Goal: Check status: Check status

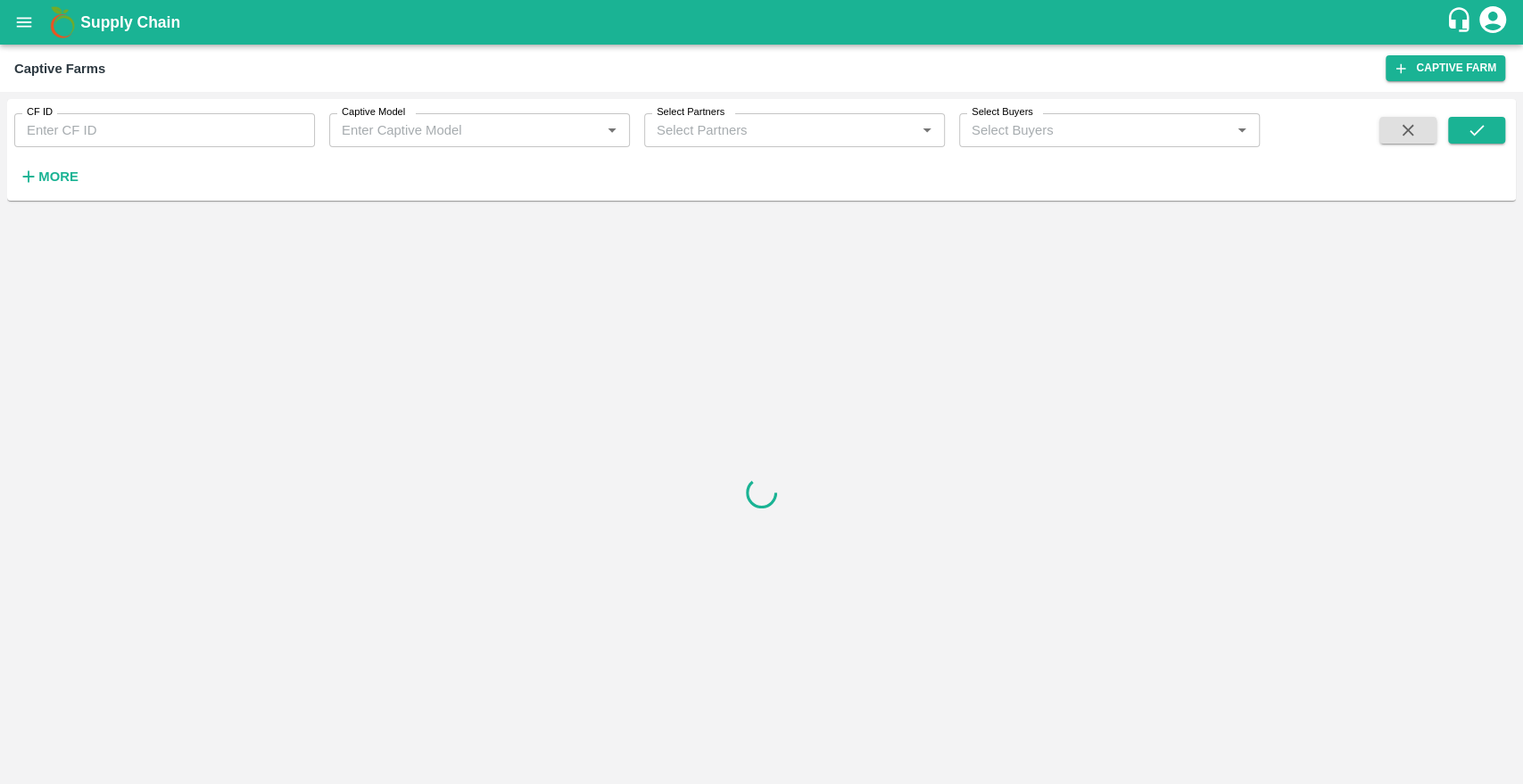
click at [26, 23] on icon "open drawer" at bounding box center [24, 23] width 20 height 20
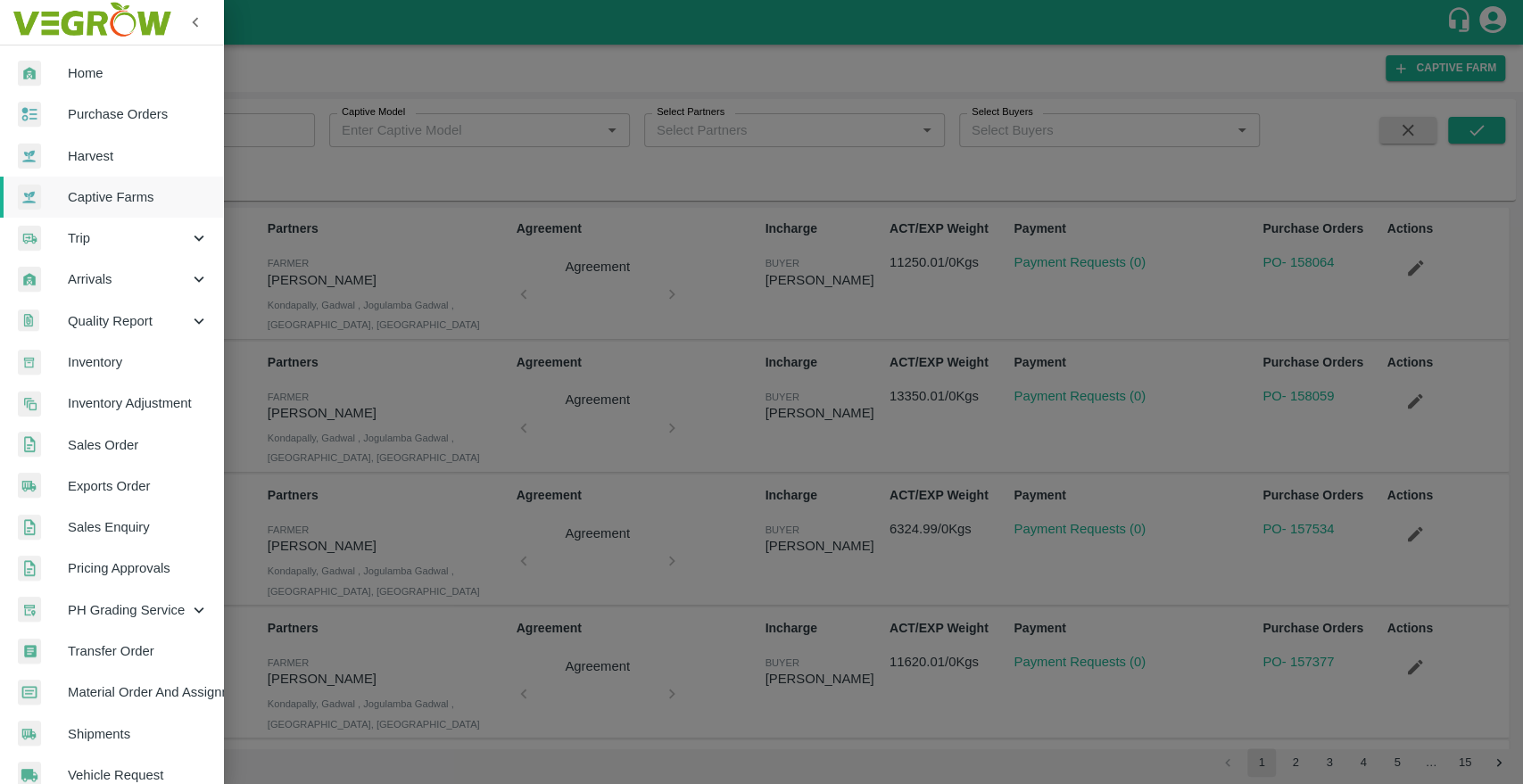
click at [85, 362] on span "Inventory" at bounding box center [138, 363] width 141 height 20
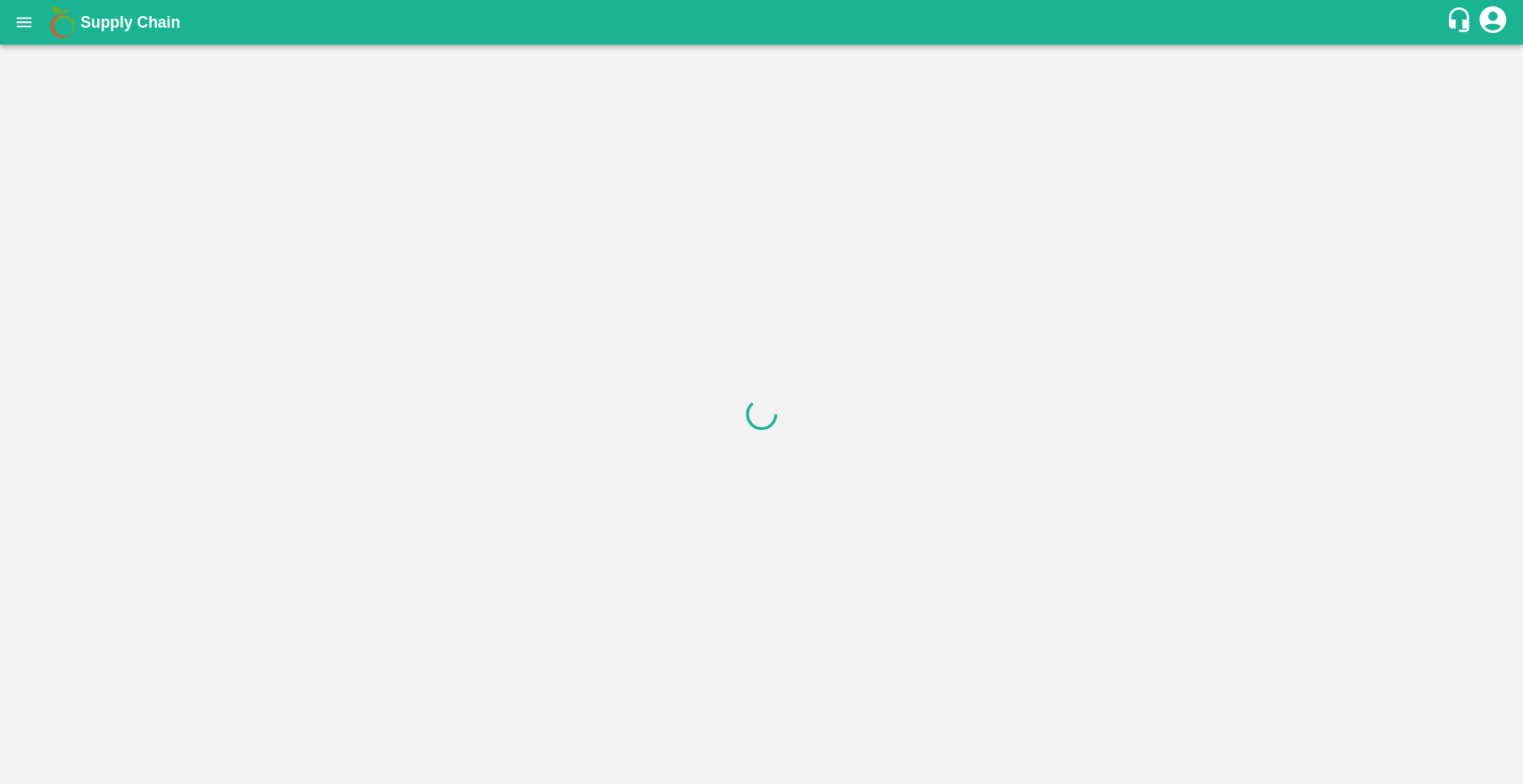
click at [24, 22] on icon "open drawer" at bounding box center [24, 22] width 15 height 10
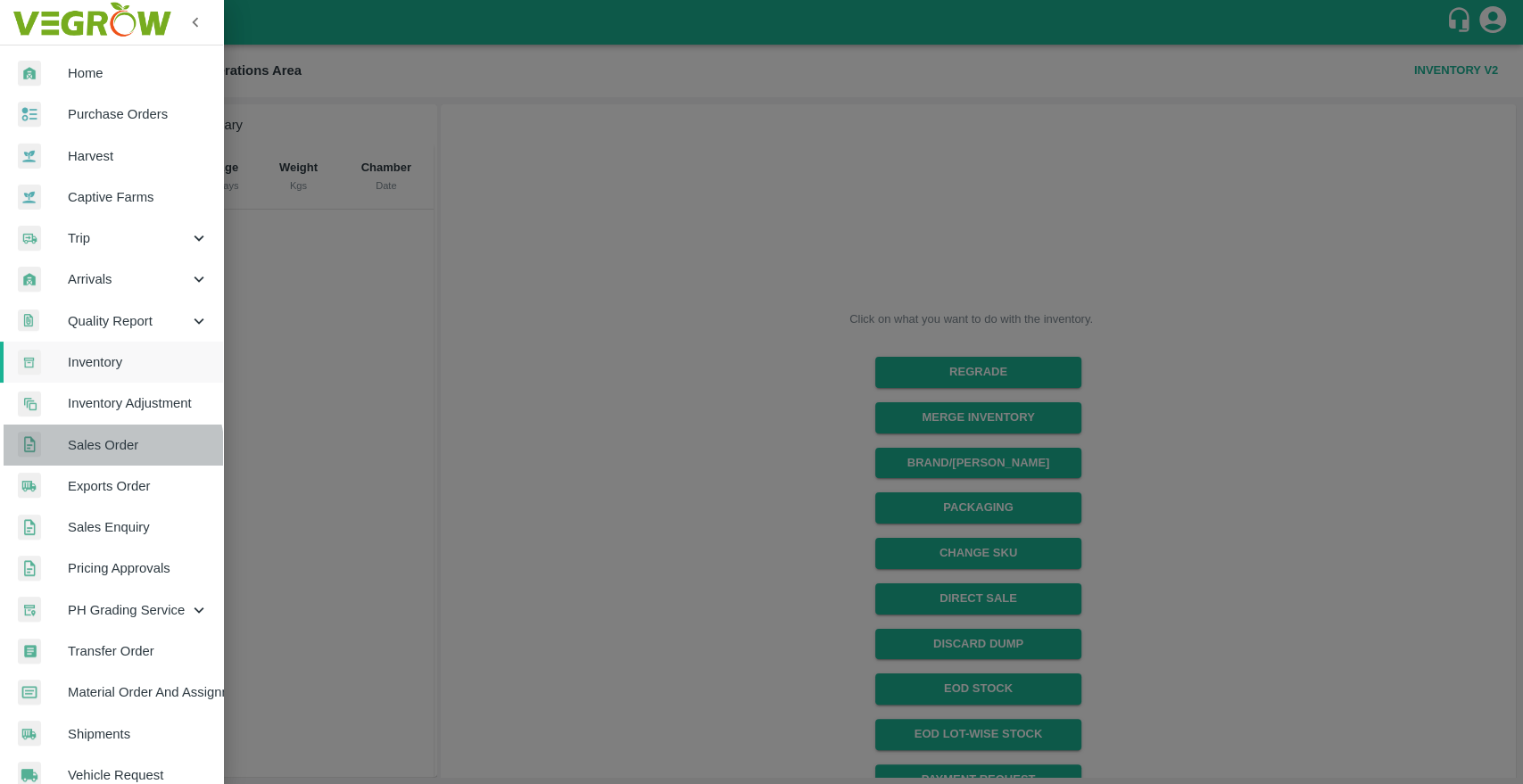
click at [96, 454] on span "Sales Order" at bounding box center [138, 445] width 141 height 20
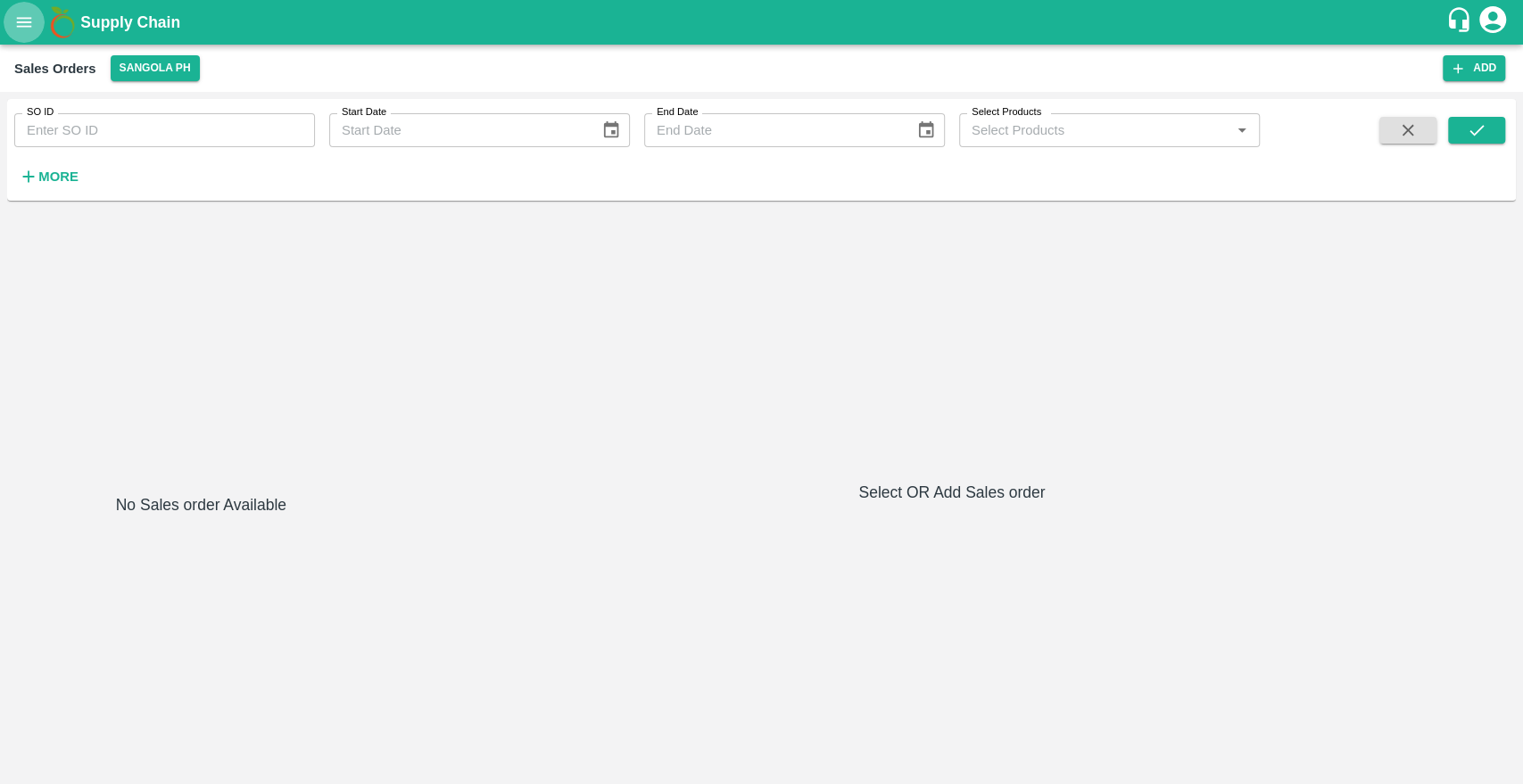
click at [22, 27] on icon "open drawer" at bounding box center [24, 23] width 20 height 20
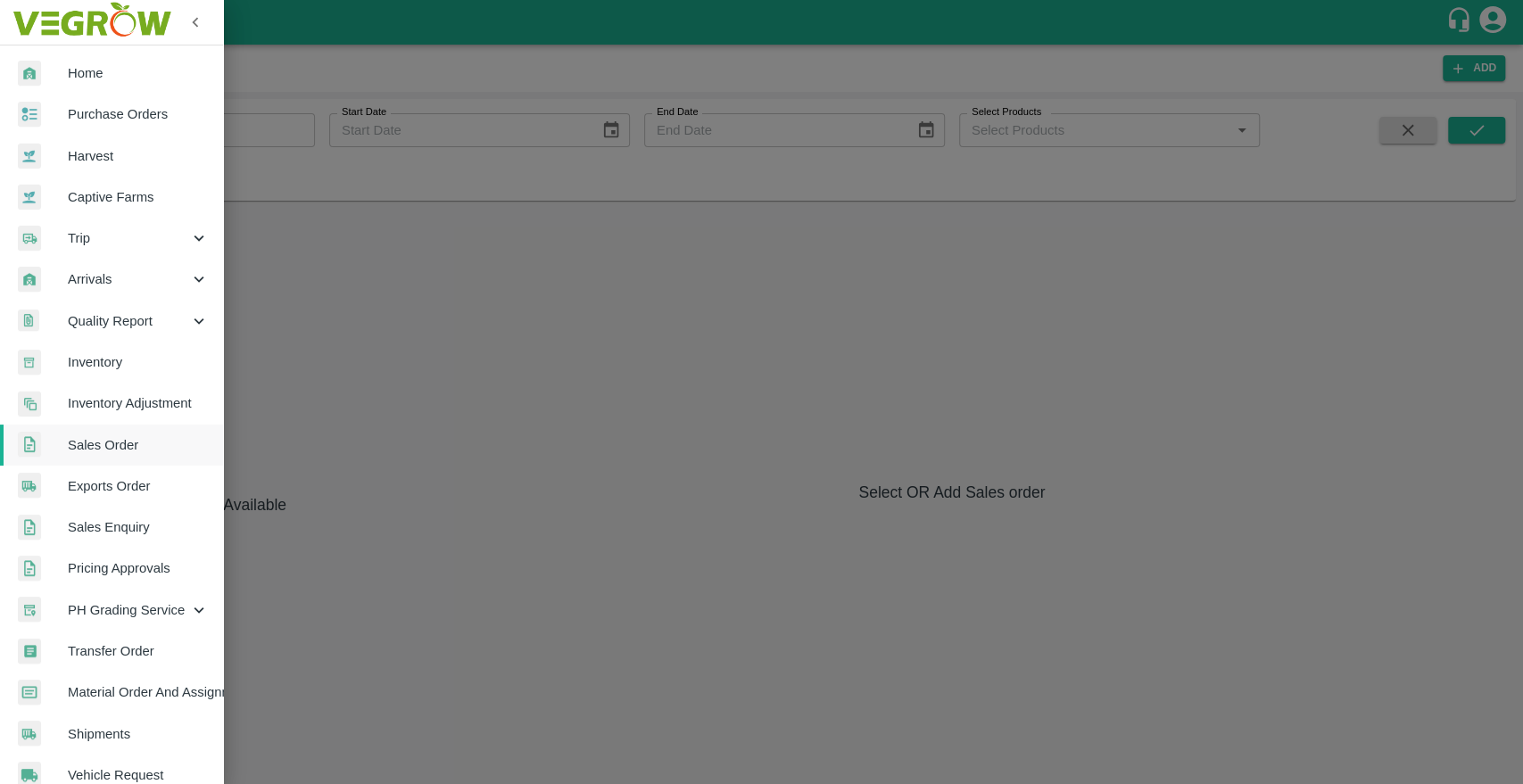
click at [109, 164] on span "Harvest" at bounding box center [138, 156] width 141 height 20
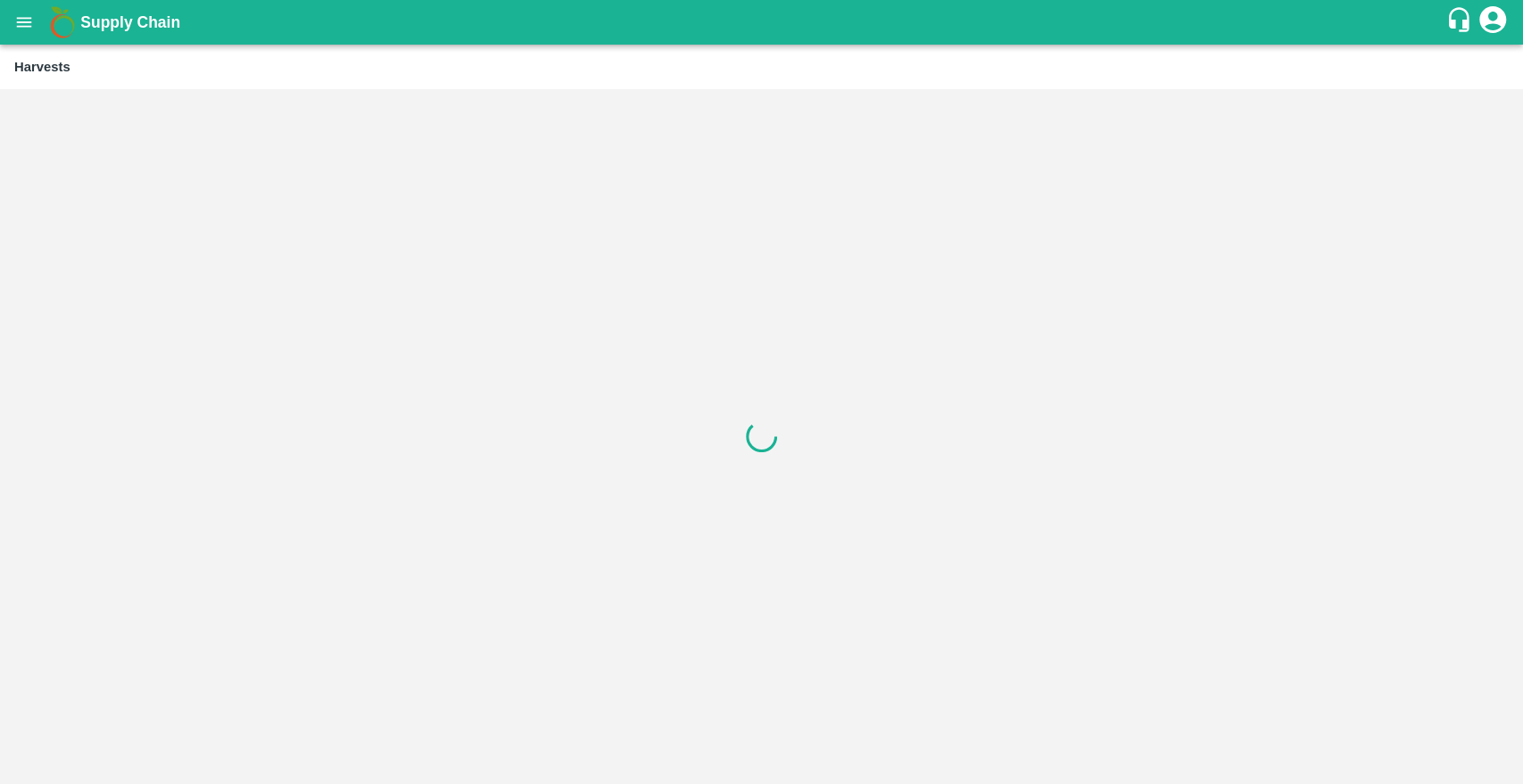
click at [22, 30] on icon "open drawer" at bounding box center [24, 23] width 20 height 20
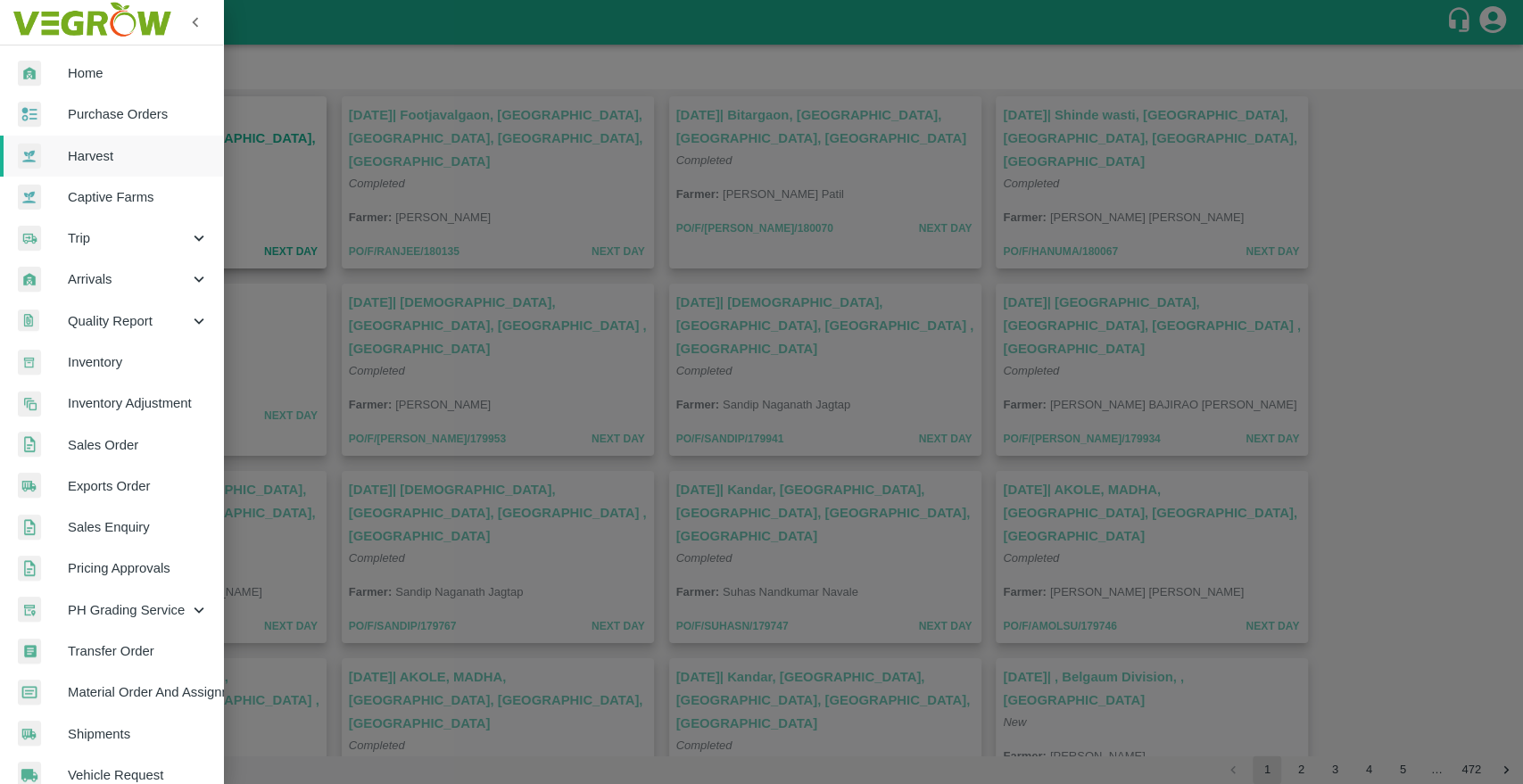
click at [104, 248] on div "Trip" at bounding box center [111, 237] width 223 height 41
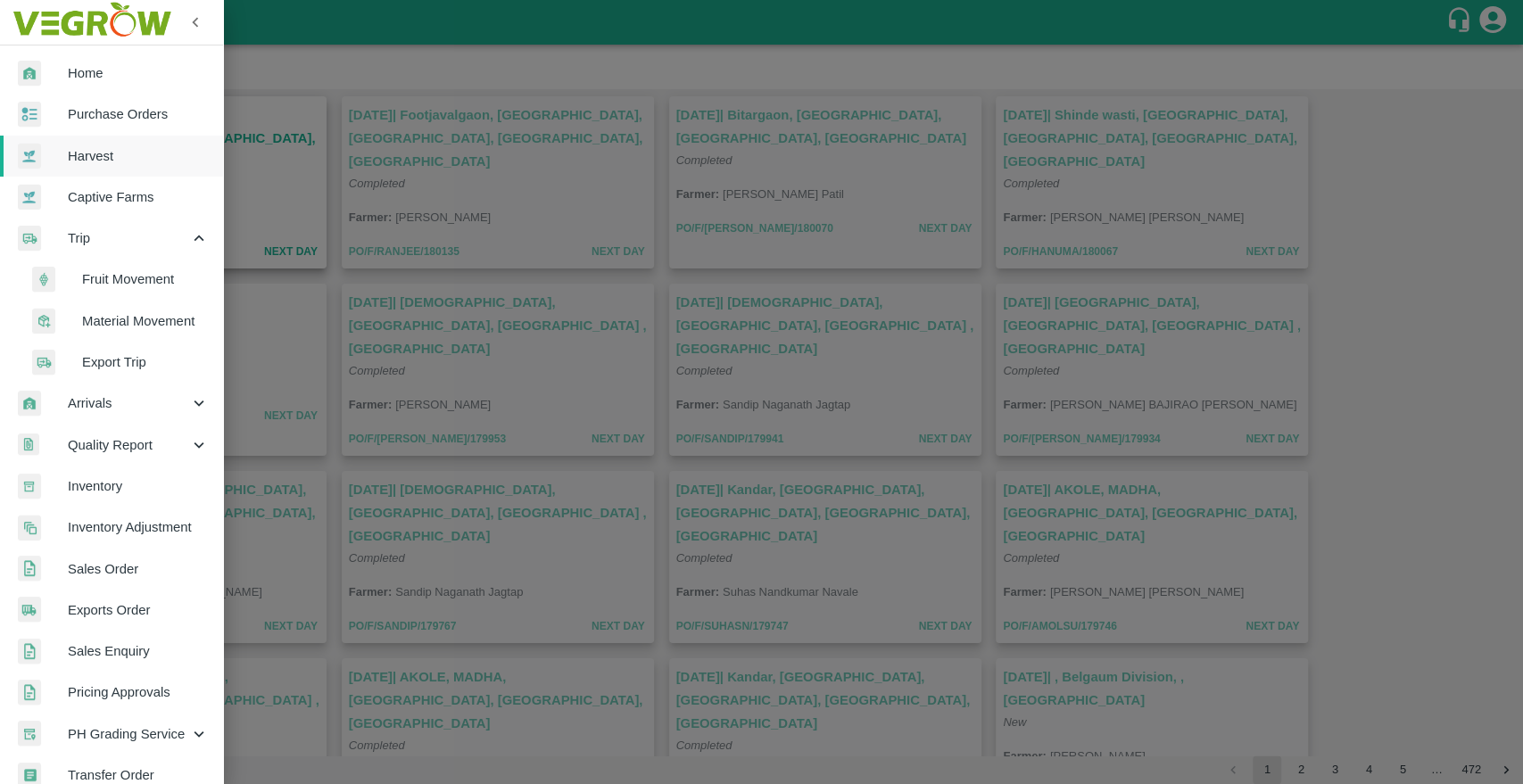
click at [100, 282] on span "Fruit Movement" at bounding box center [145, 279] width 126 height 20
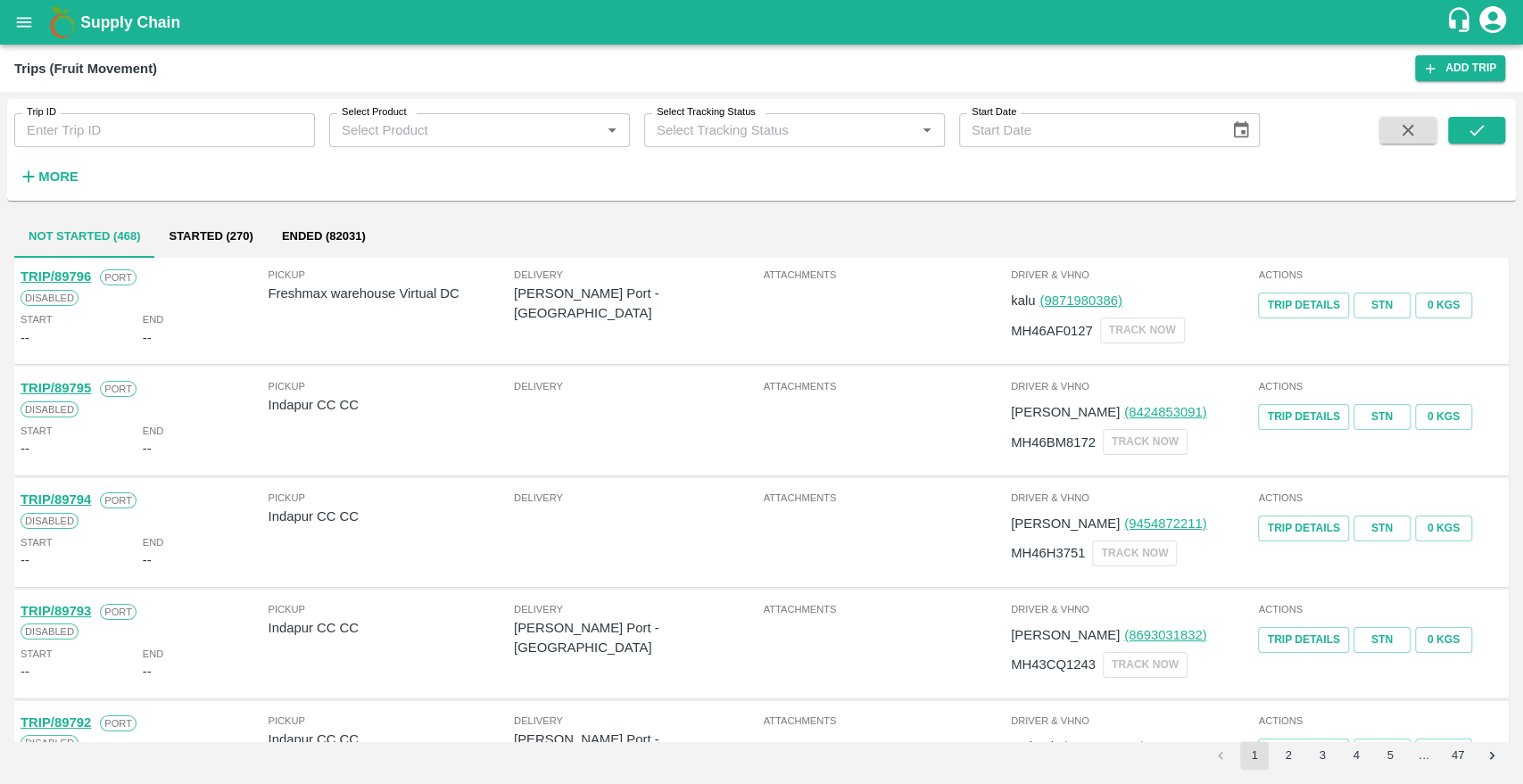
click at [128, 120] on input "Trip ID" at bounding box center [164, 130] width 300 height 34
paste input "89121"
type input "89121"
click at [1470, 134] on icon "submit" at bounding box center [1477, 130] width 20 height 20
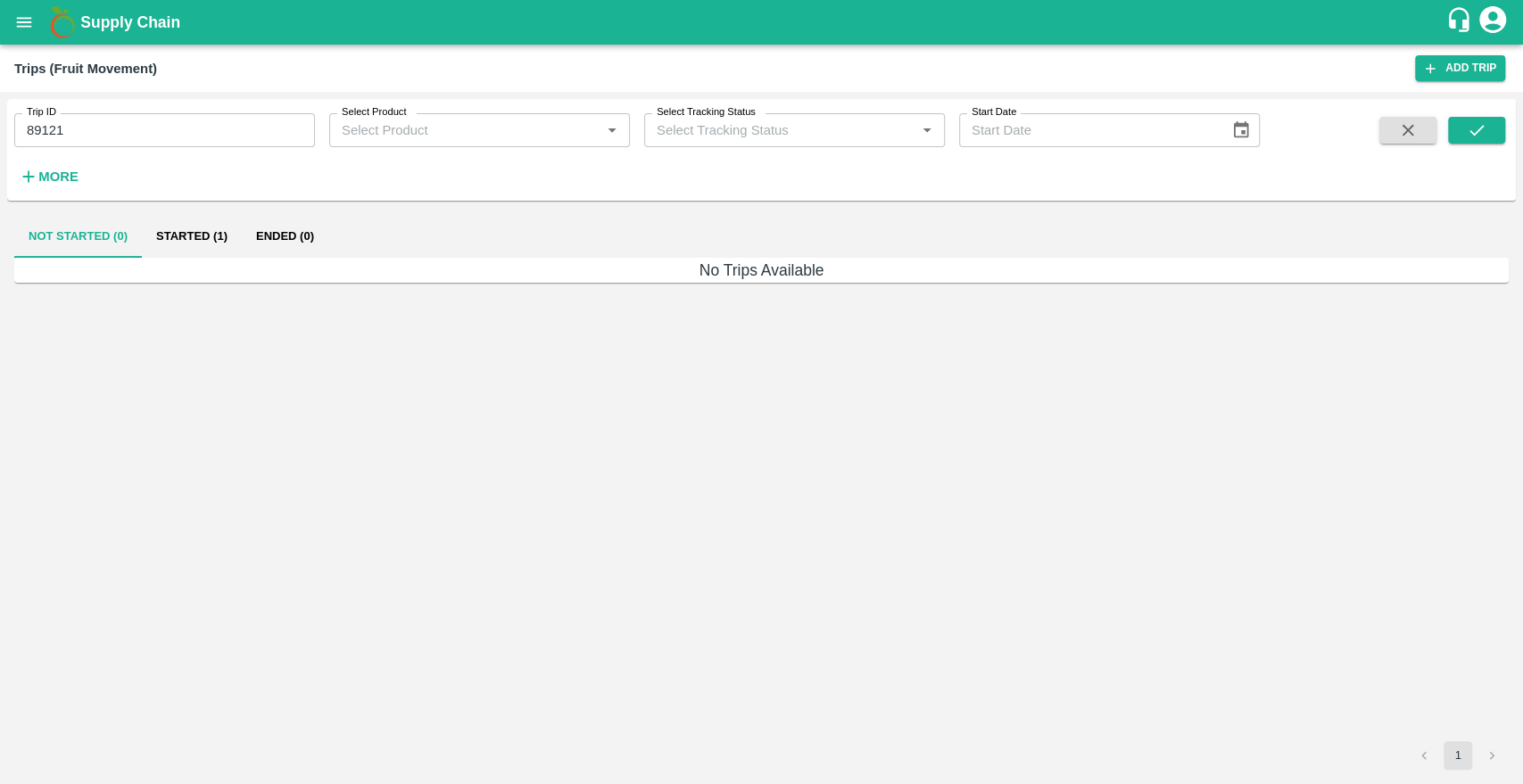
click at [211, 235] on button "Started (1)" at bounding box center [192, 235] width 100 height 43
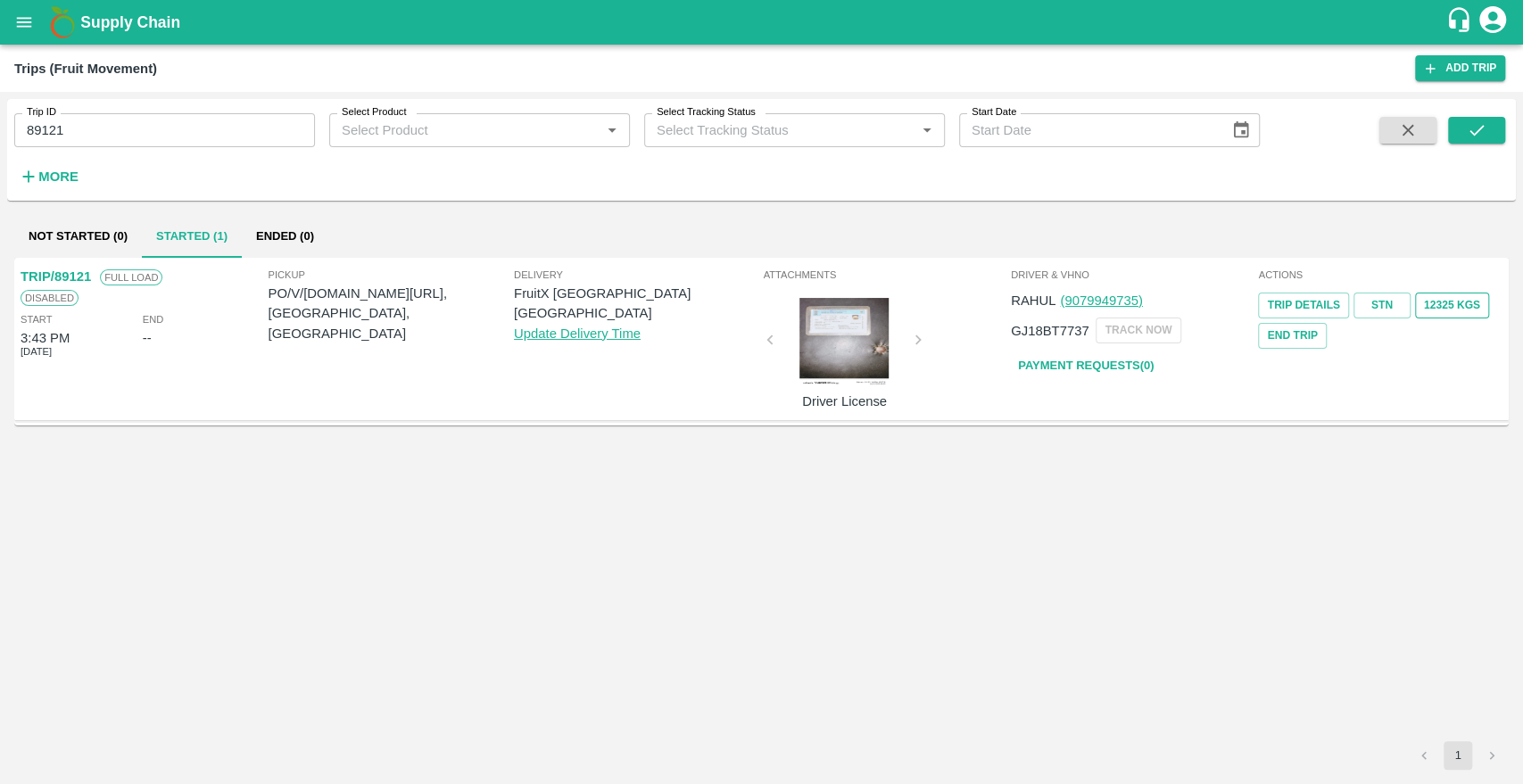
click at [1462, 296] on button "12325 Kgs" at bounding box center [1452, 305] width 75 height 26
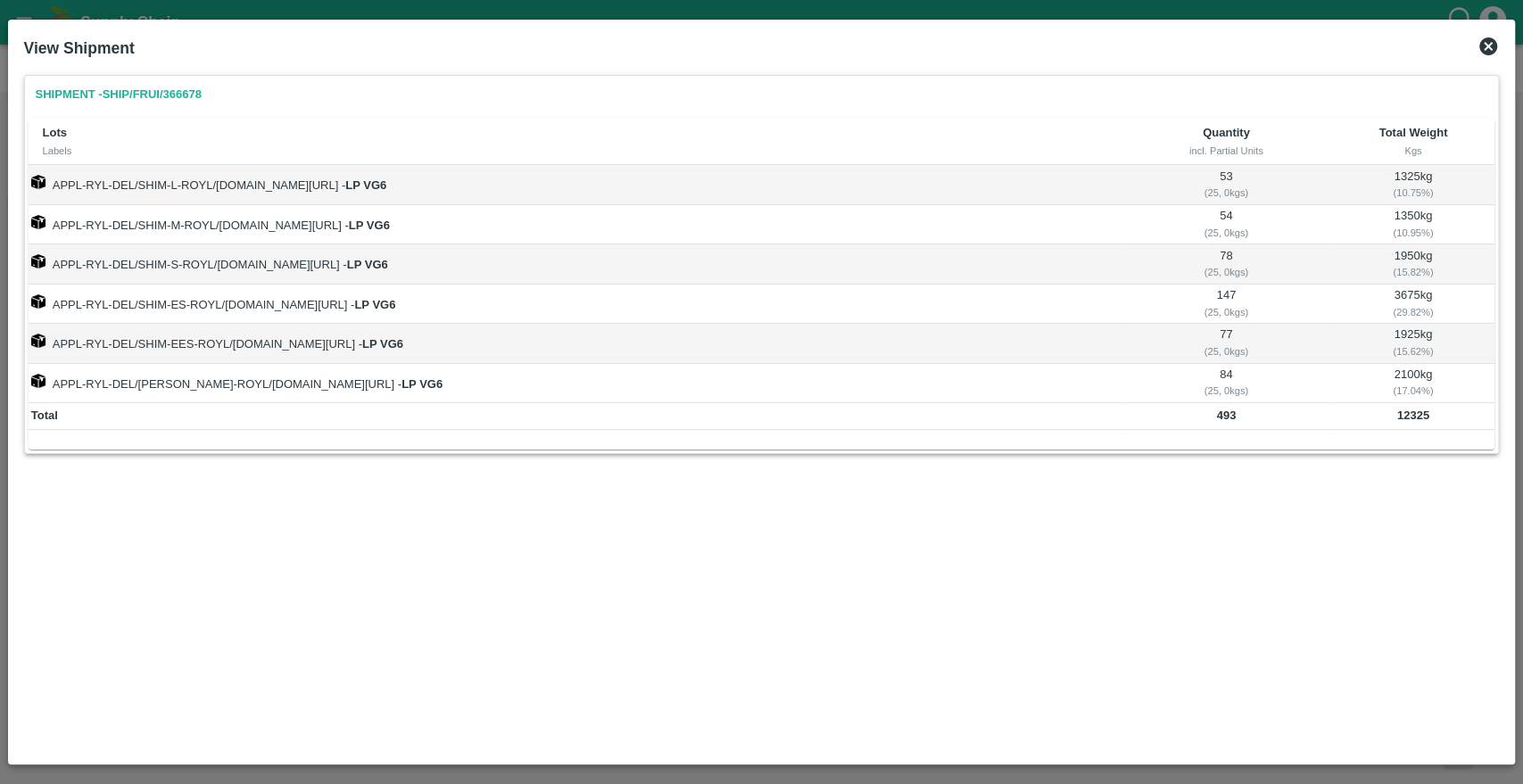
click at [1417, 414] on b "12325" at bounding box center [1414, 414] width 32 height 13
copy b "12325"
click at [1482, 51] on icon at bounding box center [1488, 47] width 18 height 18
